Goal: Task Accomplishment & Management: Manage account settings

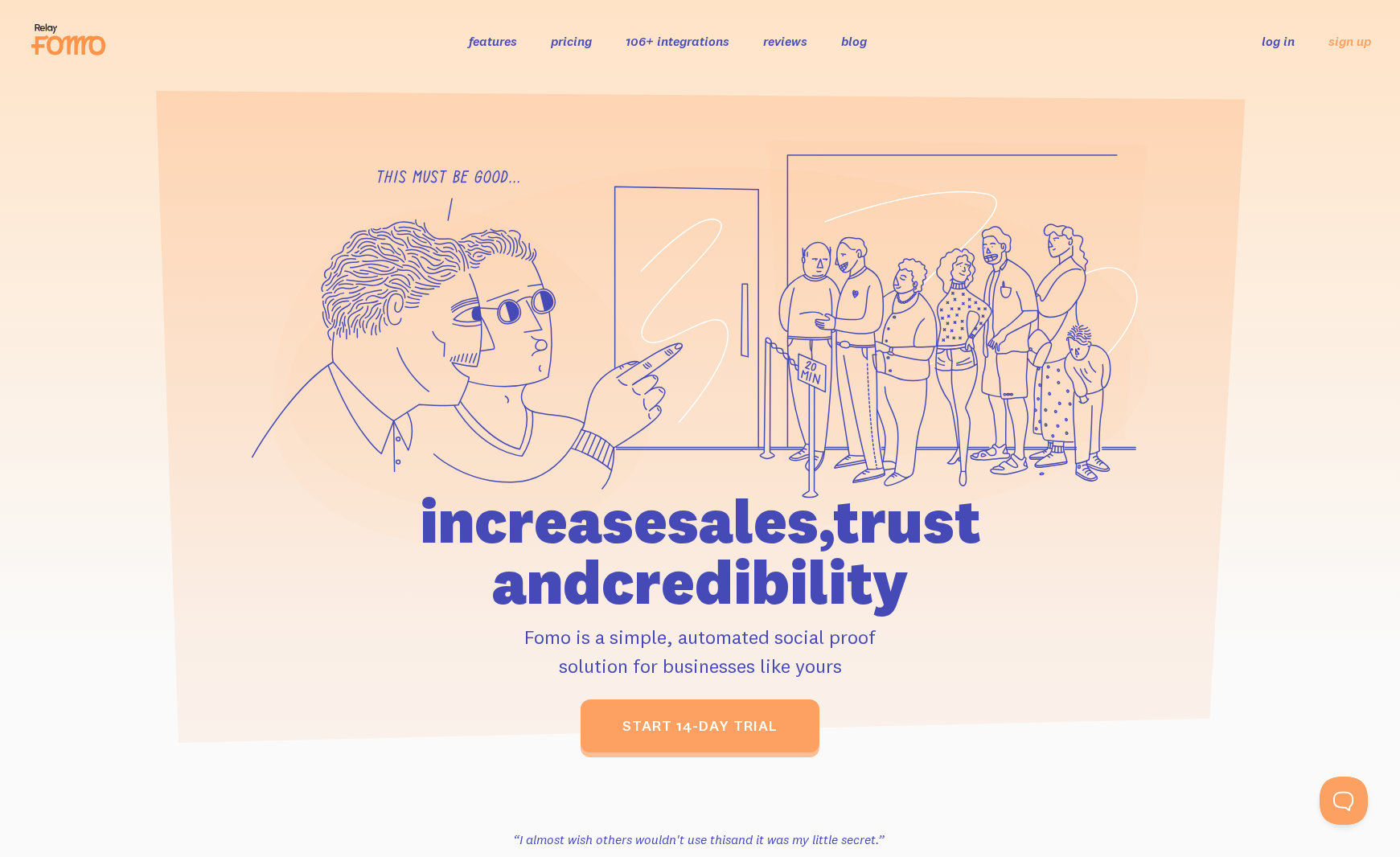
click at [1286, 38] on link "log in" at bounding box center [1278, 41] width 33 height 16
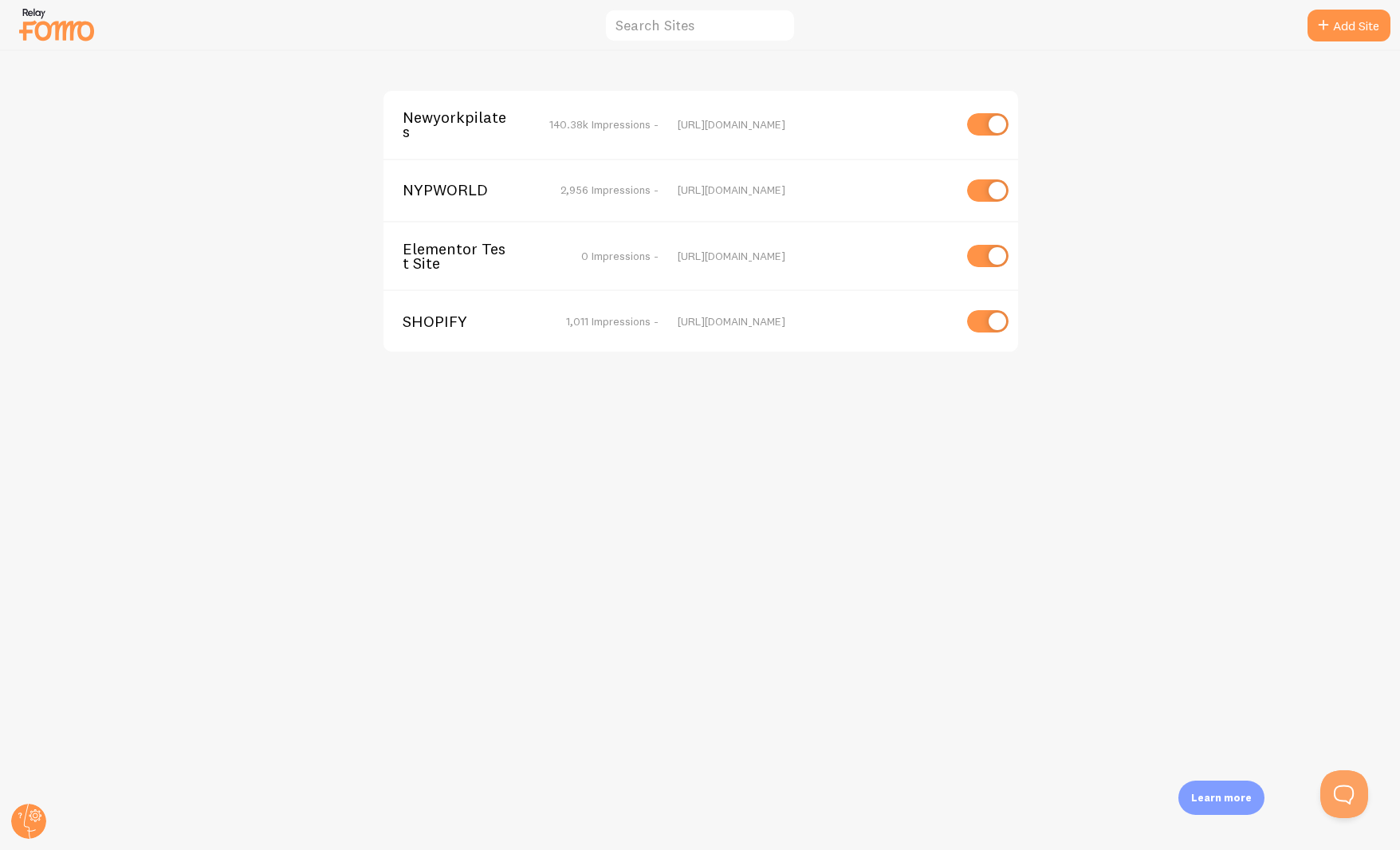
click at [508, 106] on div "Newyorkpilates 140.38k Impressions - [URL][DOMAIN_NAME]" at bounding box center [700, 124] width 635 height 68
click at [493, 128] on span "Newyorkpilates" at bounding box center [466, 124] width 128 height 29
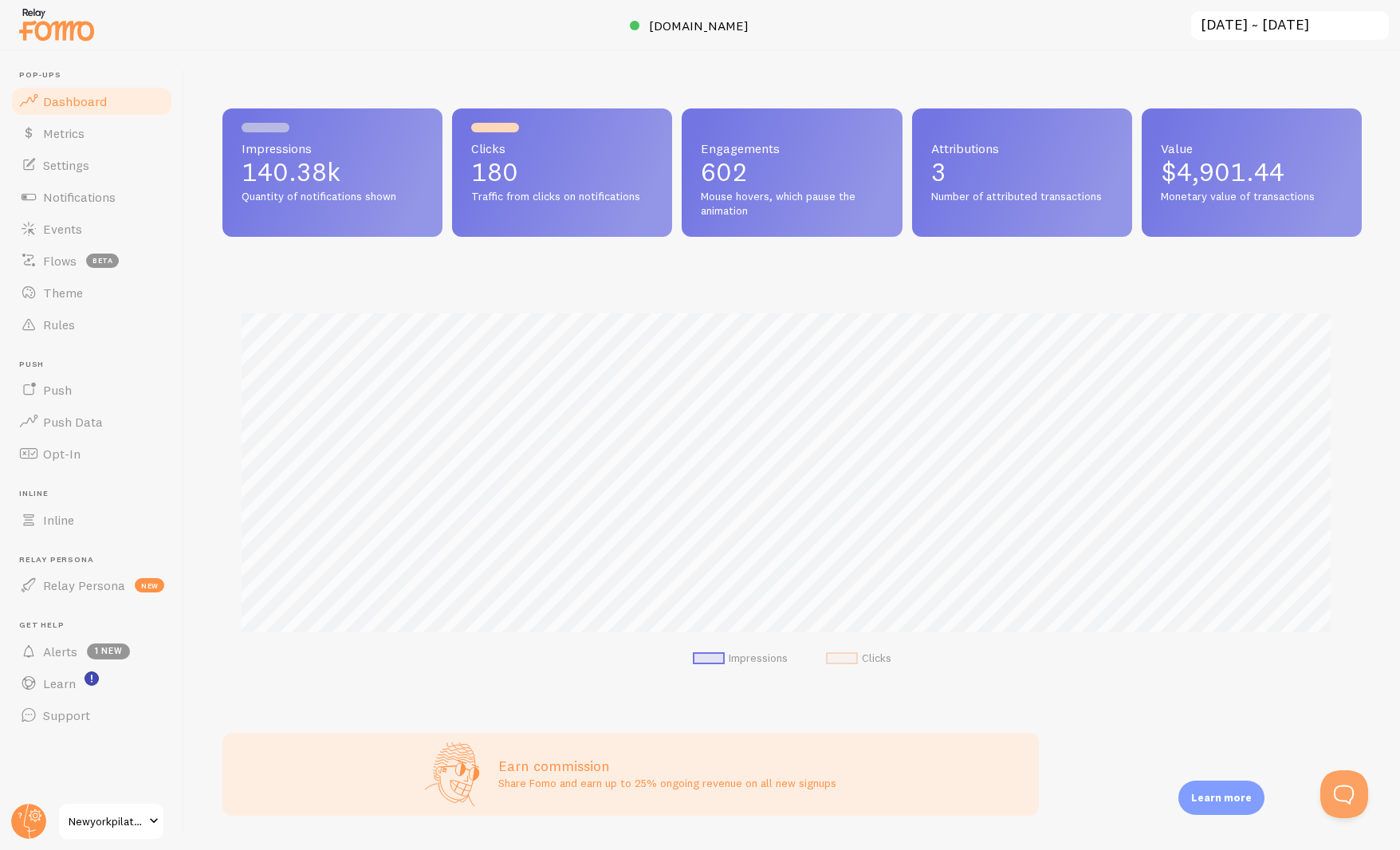
scroll to position [419, 1127]
click at [59, 235] on span "Events" at bounding box center [62, 228] width 39 height 16
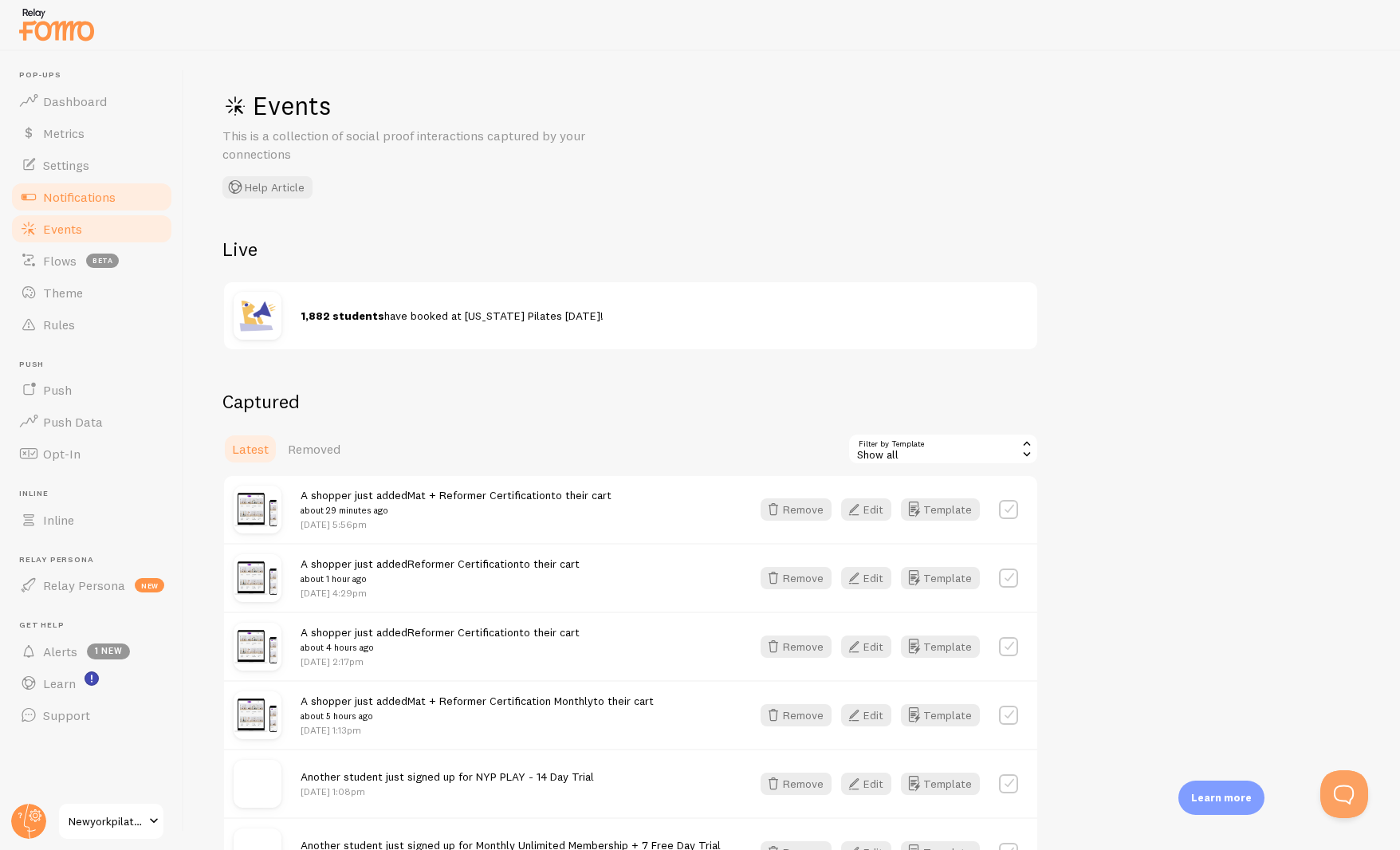
click at [93, 196] on span "Notifications" at bounding box center [79, 196] width 73 height 16
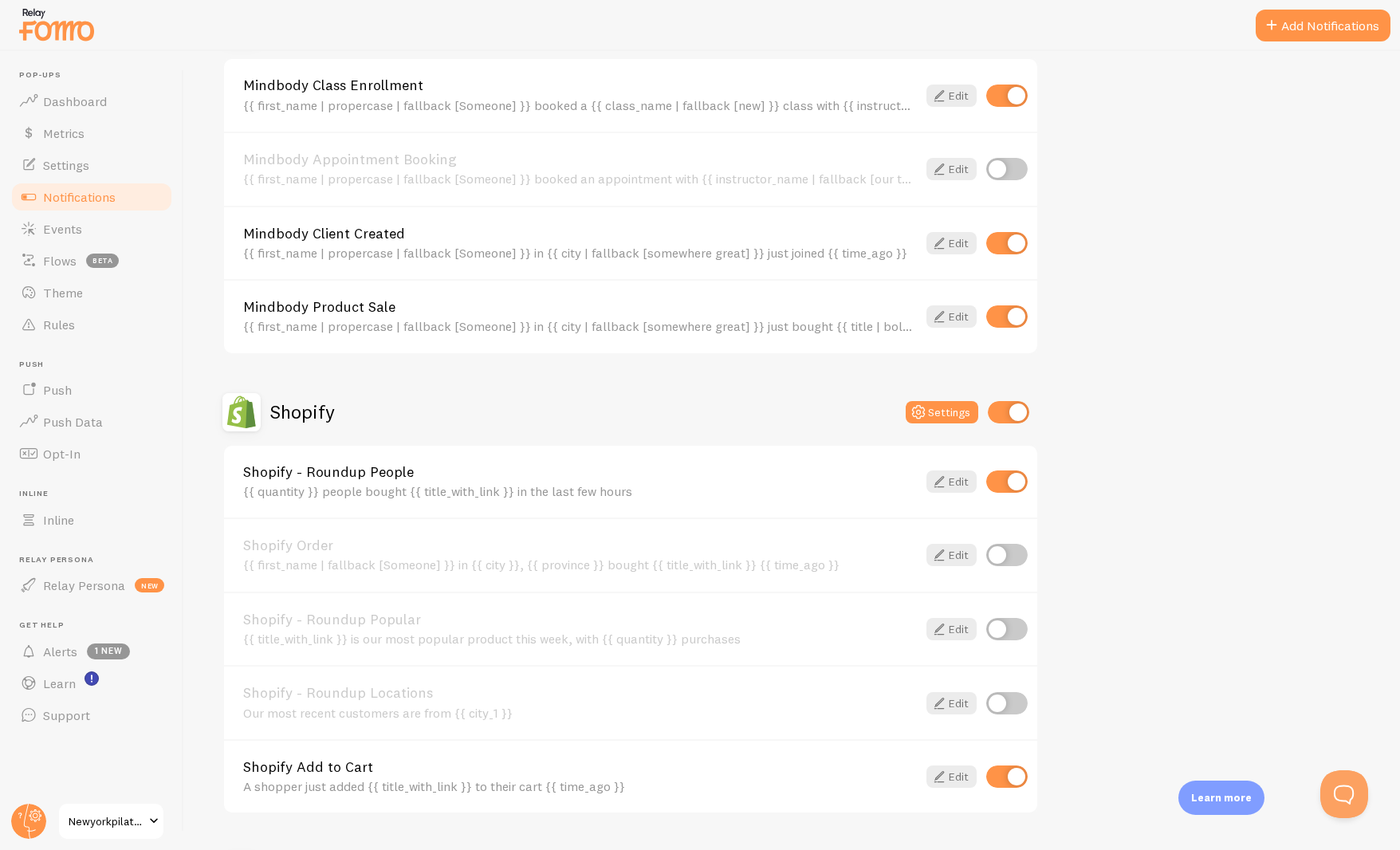
scroll to position [1399, 0]
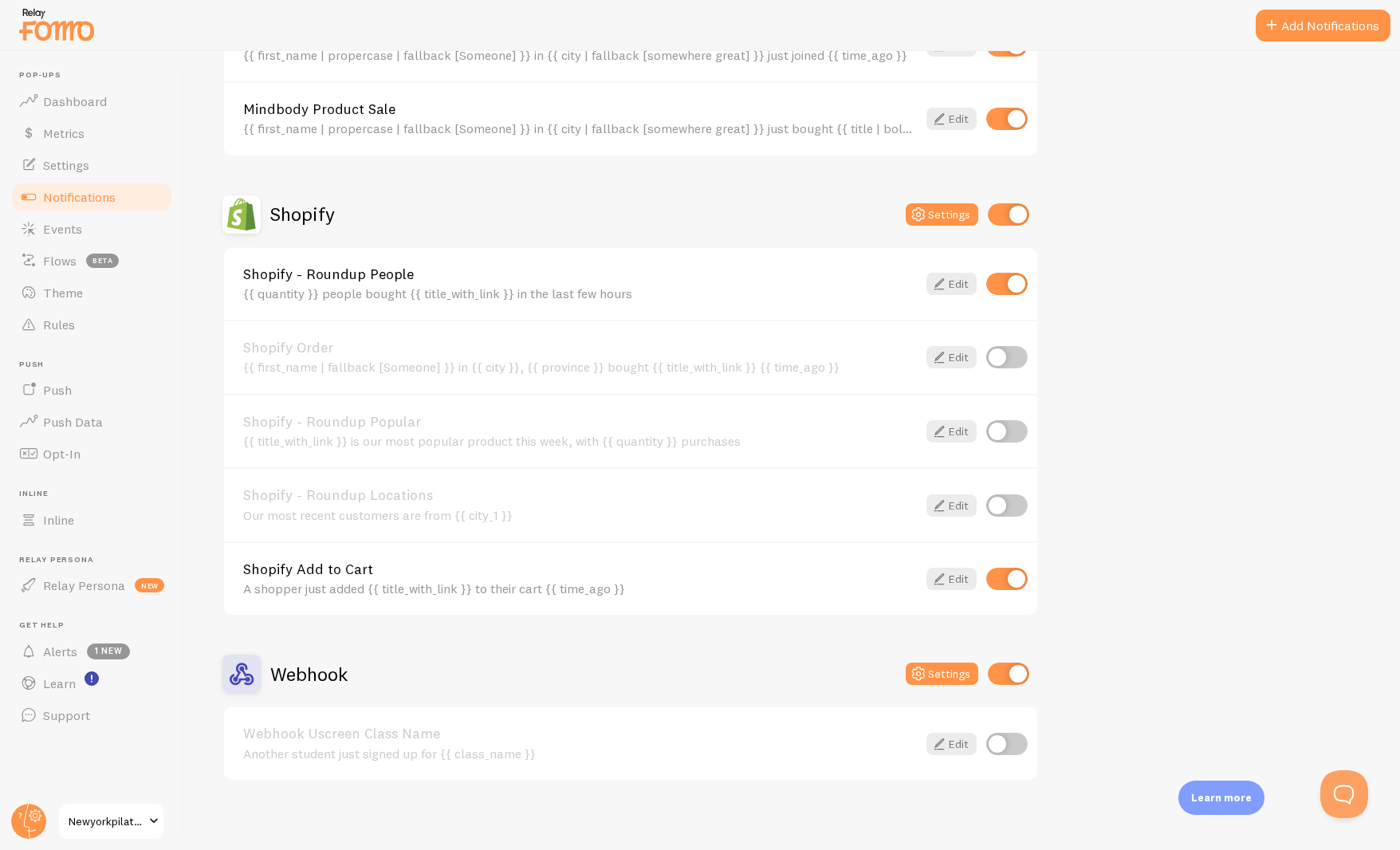
click at [1008, 673] on input "checkbox" at bounding box center [1008, 674] width 41 height 23
checkbox input "false"
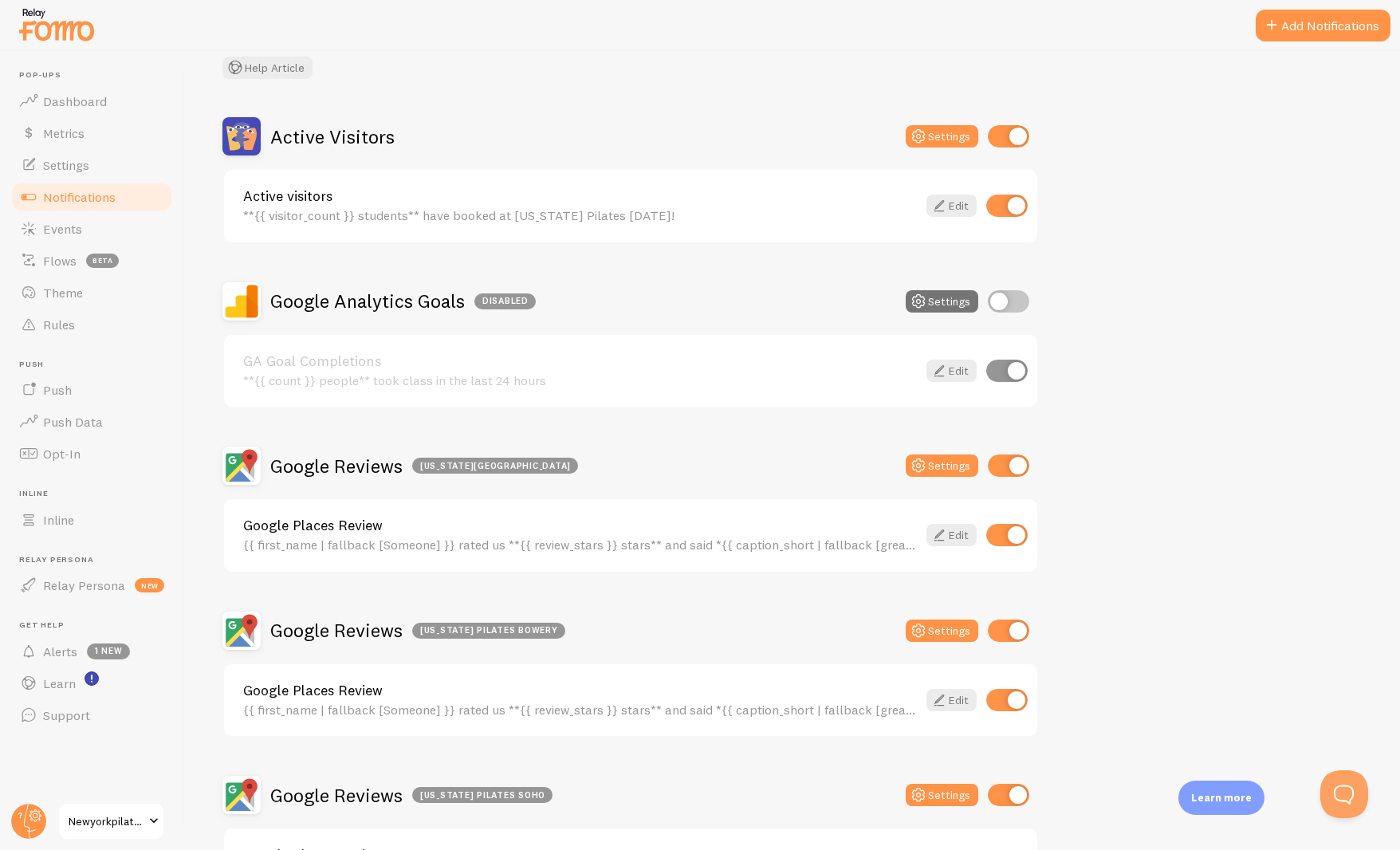
scroll to position [0, 0]
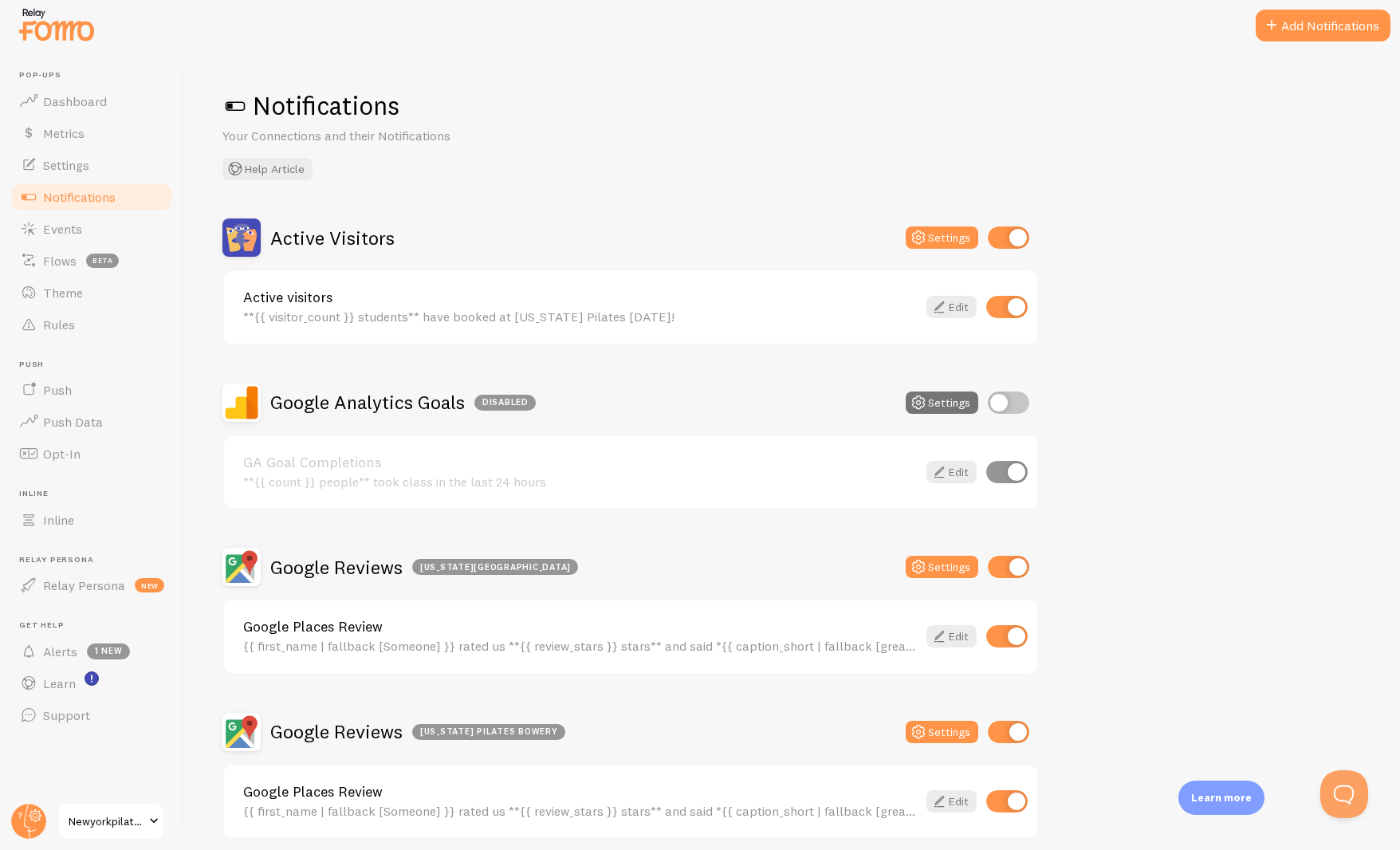
click at [1011, 305] on input "checkbox" at bounding box center [1007, 307] width 41 height 23
checkbox input "false"
click at [1011, 235] on input "checkbox" at bounding box center [1008, 237] width 41 height 23
checkbox input "false"
click at [113, 163] on link "Settings" at bounding box center [91, 165] width 164 height 32
